Goal: Task Accomplishment & Management: Use online tool/utility

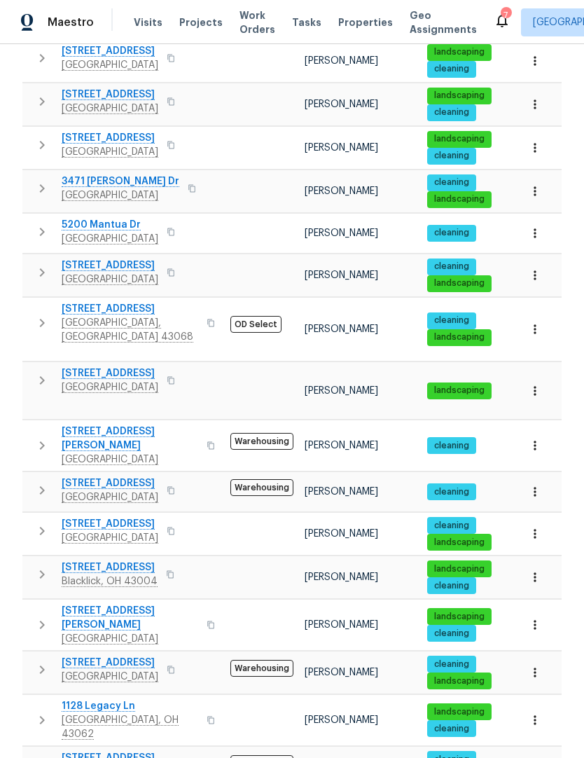
click at [338, 22] on span "Properties" at bounding box center [365, 22] width 55 height 14
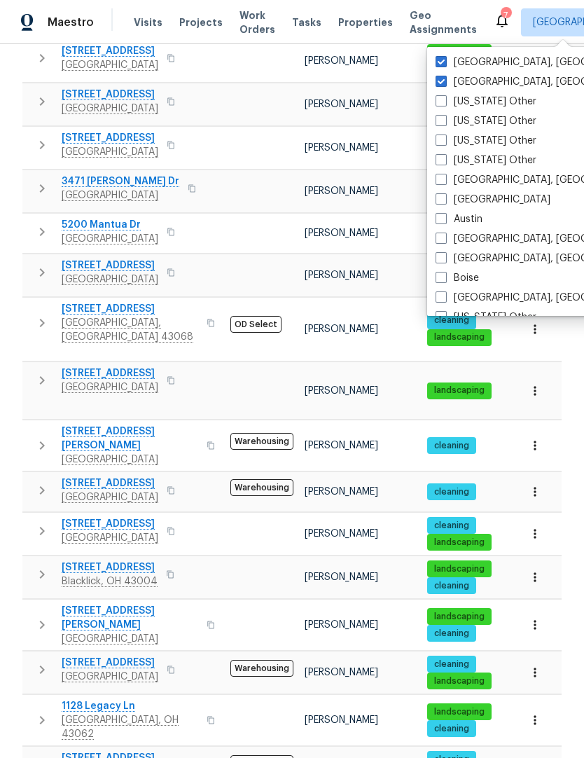
click at [436, 83] on span at bounding box center [441, 81] width 11 height 11
click at [436, 83] on input "[GEOGRAPHIC_DATA], [GEOGRAPHIC_DATA]" at bounding box center [440, 79] width 9 height 9
checkbox input "false"
click at [245, 177] on td at bounding box center [262, 191] width 74 height 43
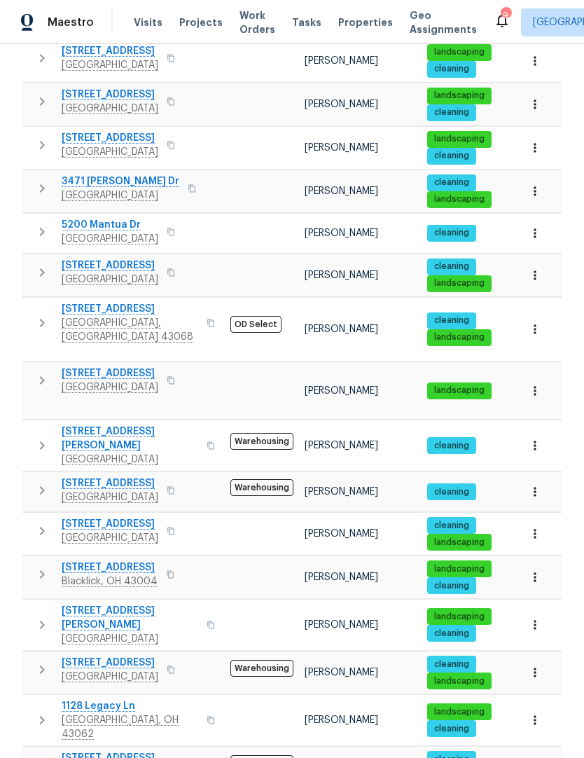
scroll to position [4, 0]
click at [342, 15] on span "Properties" at bounding box center [365, 22] width 55 height 14
click at [134, 20] on span "Visits" at bounding box center [148, 22] width 29 height 14
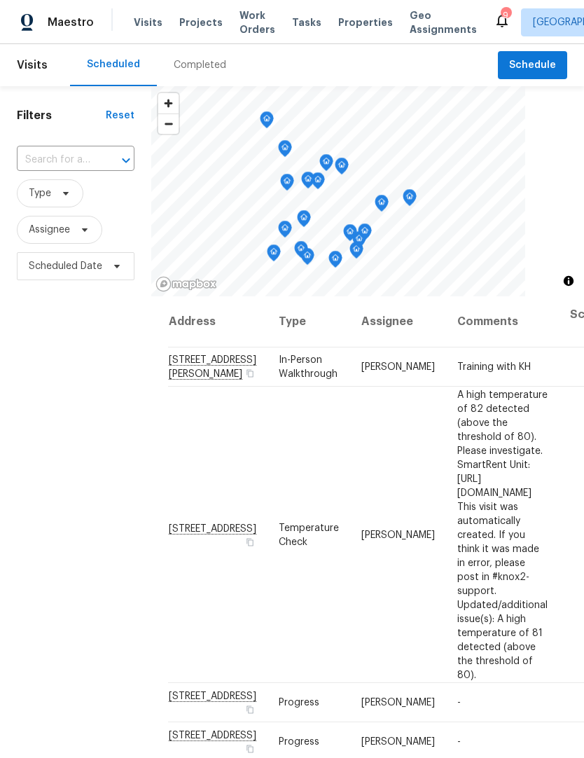
click at [338, 19] on span "Properties" at bounding box center [365, 22] width 55 height 14
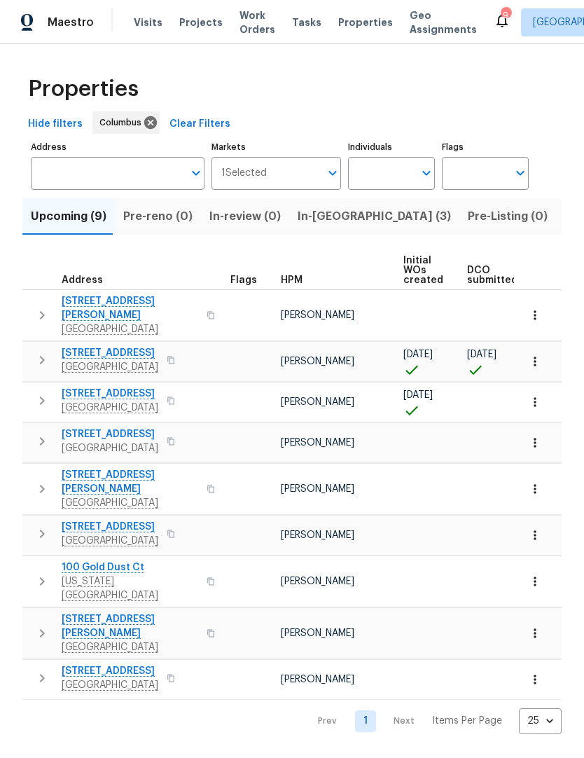
click at [343, 25] on span "Properties" at bounding box center [365, 22] width 55 height 14
click at [338, 19] on span "Properties" at bounding box center [365, 22] width 55 height 14
click at [189, 17] on span "Projects" at bounding box center [200, 22] width 43 height 14
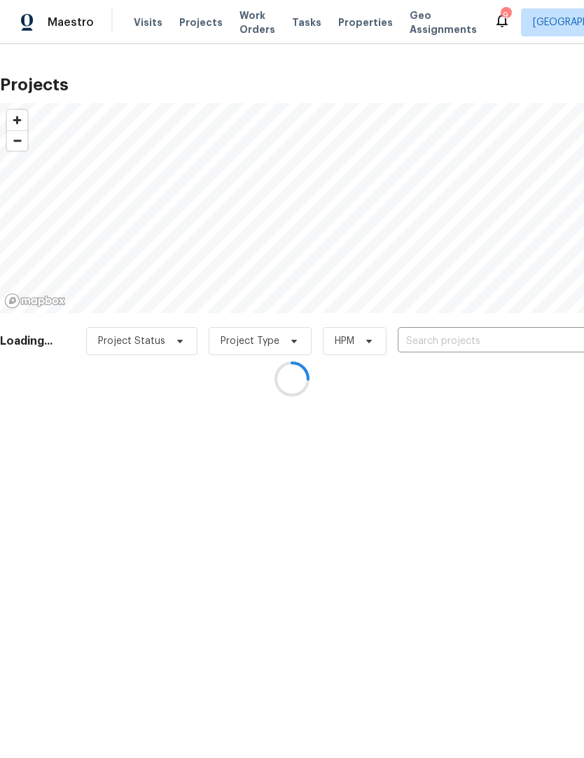
click at [139, 22] on div at bounding box center [292, 379] width 584 height 758
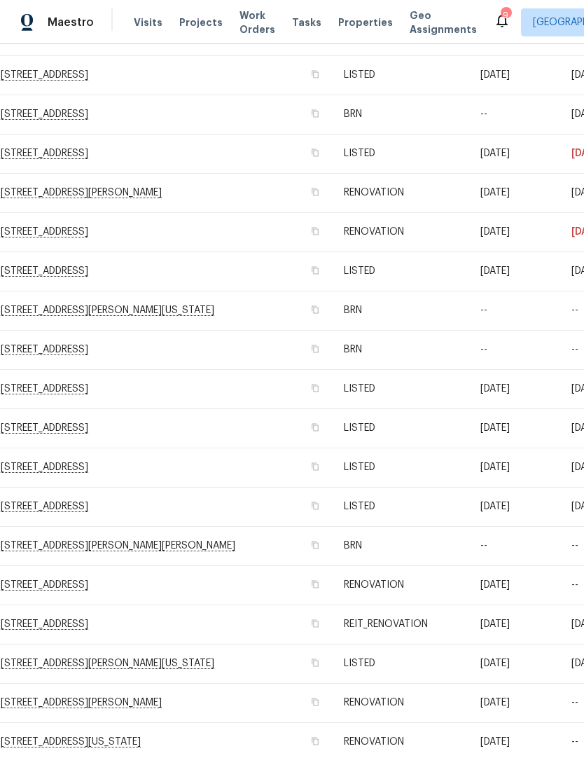
scroll to position [1578, 0]
click at [140, 464] on td "[STREET_ADDRESS]" at bounding box center [166, 467] width 333 height 39
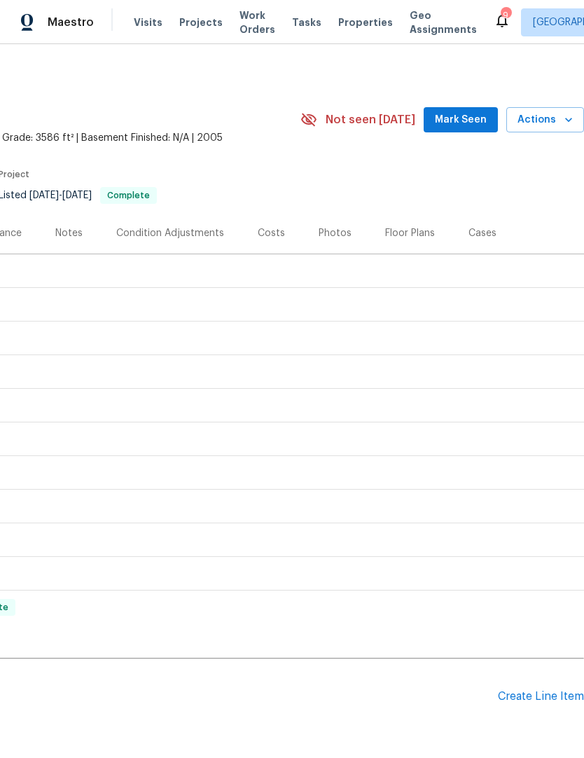
scroll to position [0, 207]
click at [544, 111] on button "Actions" at bounding box center [546, 120] width 78 height 26
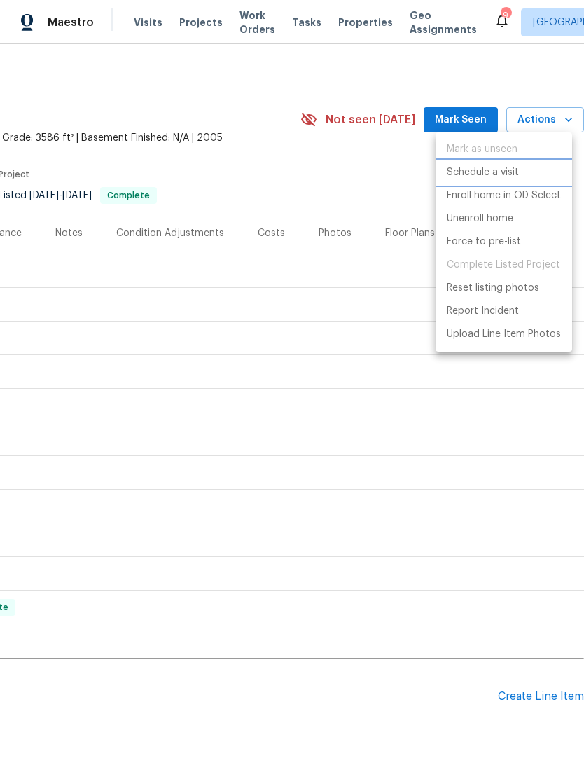
click at [461, 172] on p "Schedule a visit" at bounding box center [483, 172] width 72 height 15
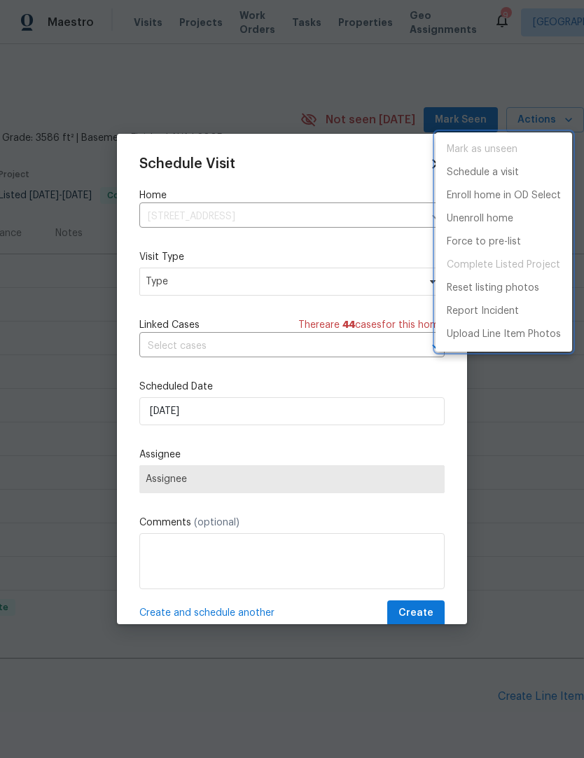
click at [175, 348] on div at bounding box center [292, 379] width 584 height 758
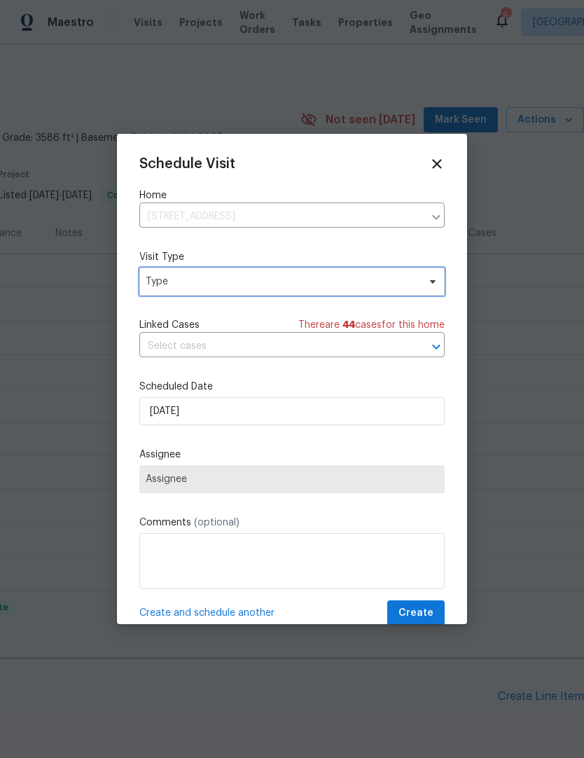
click at [434, 284] on icon at bounding box center [433, 282] width 6 height 4
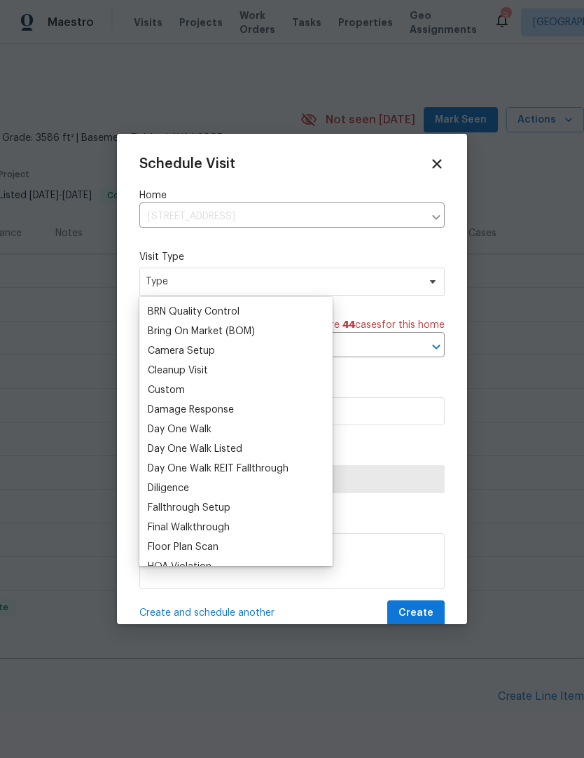
scroll to position [135, 0]
click at [164, 397] on div "Custom" at bounding box center [166, 391] width 37 height 14
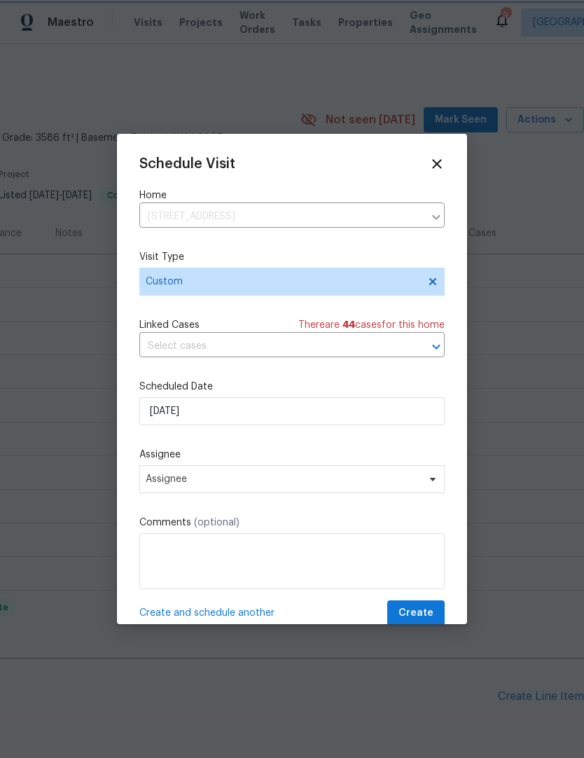
click at [441, 348] on icon "Open" at bounding box center [436, 346] width 17 height 17
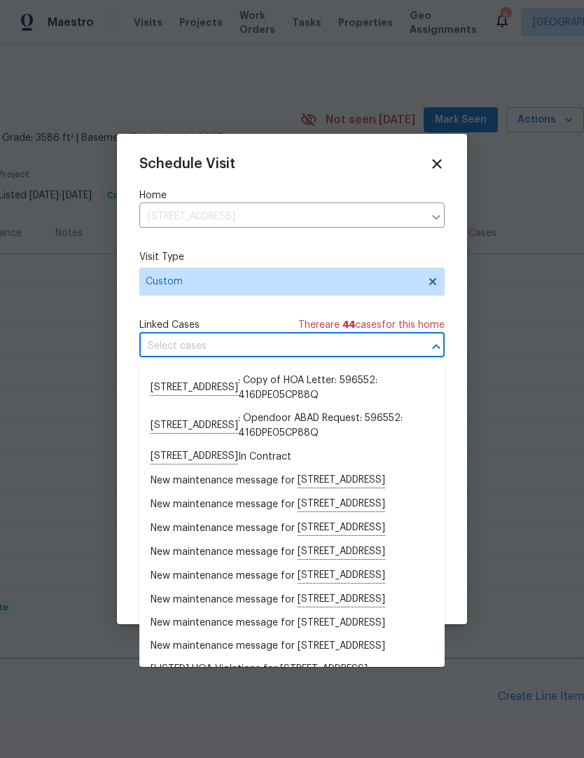
click at [434, 416] on li "[STREET_ADDRESS] : Opendoor ABAD Request: 596552: 416DPE05CP88Q" at bounding box center [291, 426] width 305 height 38
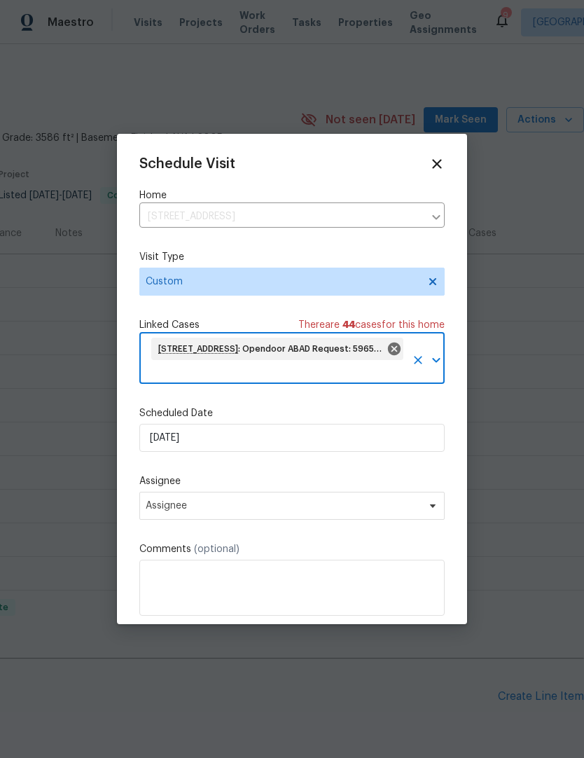
click at [400, 349] on icon at bounding box center [394, 349] width 13 height 13
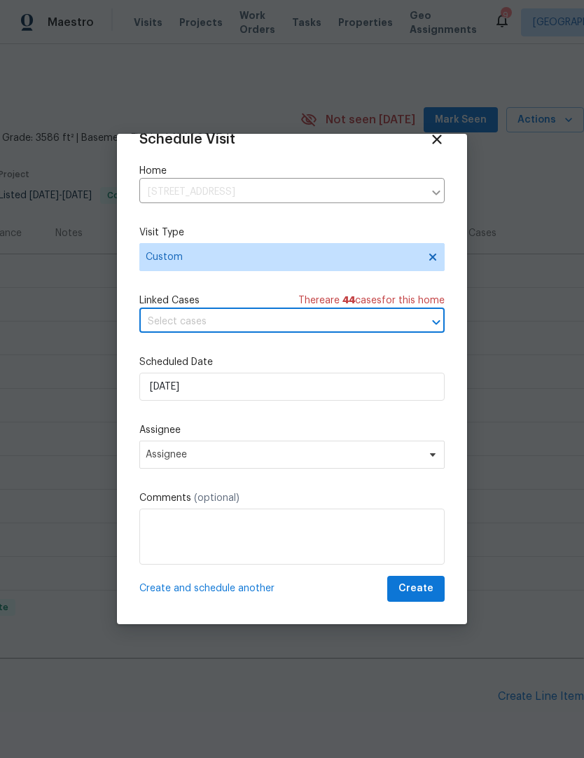
scroll to position [27, 0]
click at [433, 459] on icon at bounding box center [432, 454] width 11 height 11
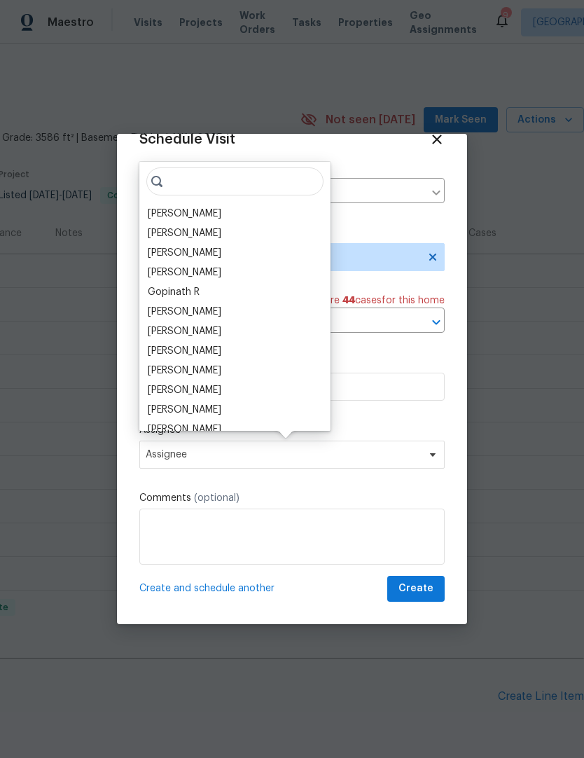
click at [160, 217] on div "[PERSON_NAME]" at bounding box center [185, 214] width 74 height 14
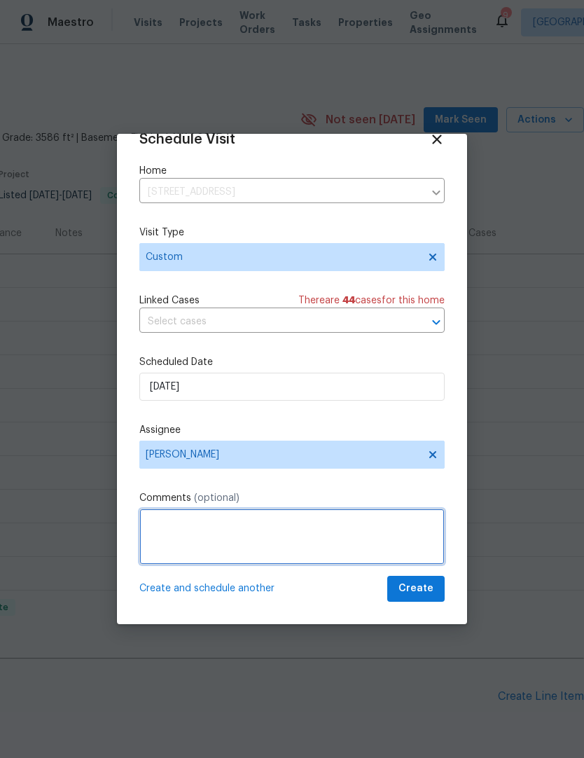
click at [301, 537] on textarea at bounding box center [291, 537] width 305 height 56
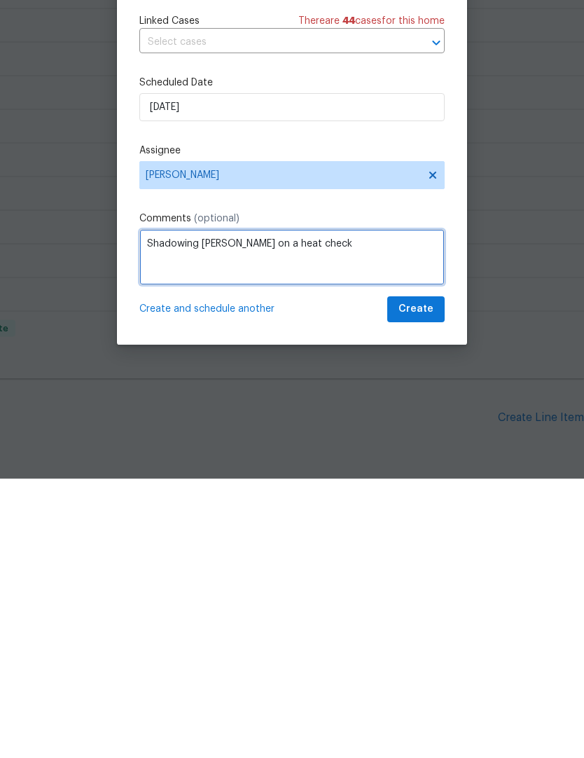
type textarea "Shadowing [PERSON_NAME] on a heat check"
click at [418, 580] on span "Create" at bounding box center [416, 589] width 35 height 18
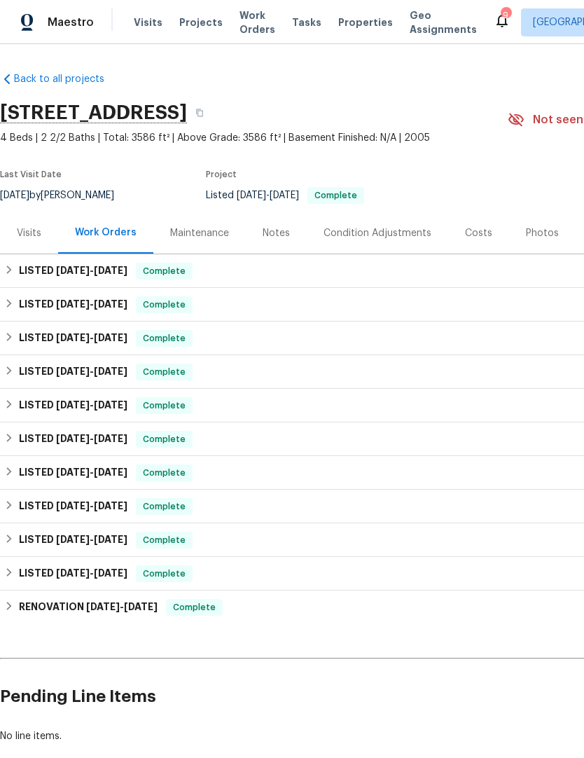
scroll to position [0, 0]
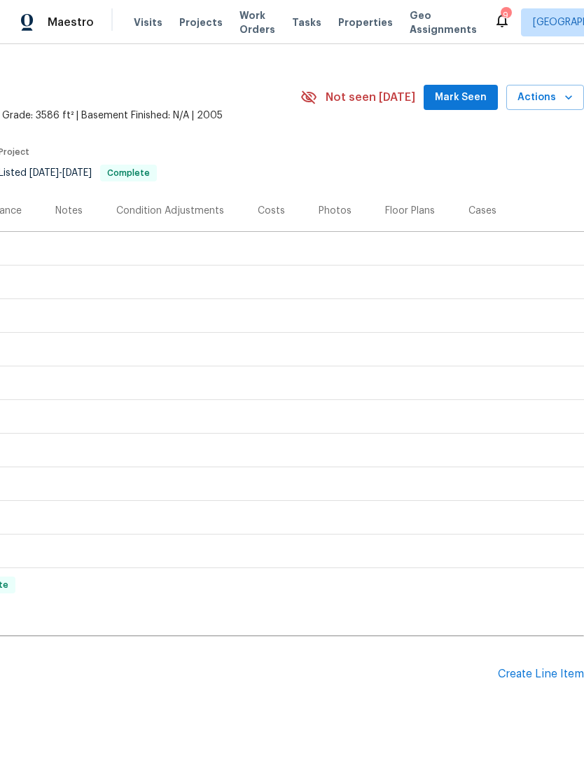
scroll to position [22, 207]
